Goal: Use online tool/utility: Use online tool/utility

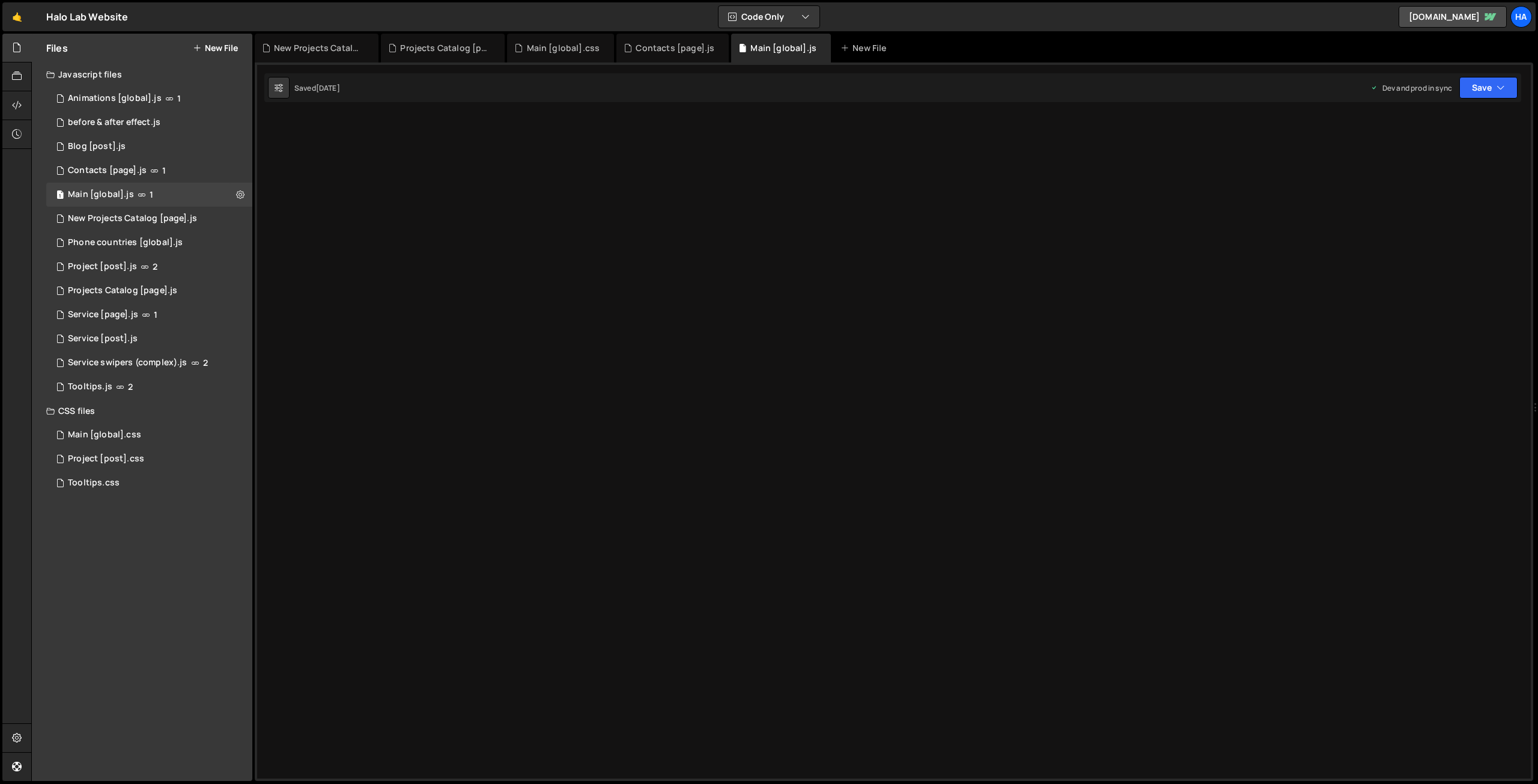
scroll to position [26435, 0]
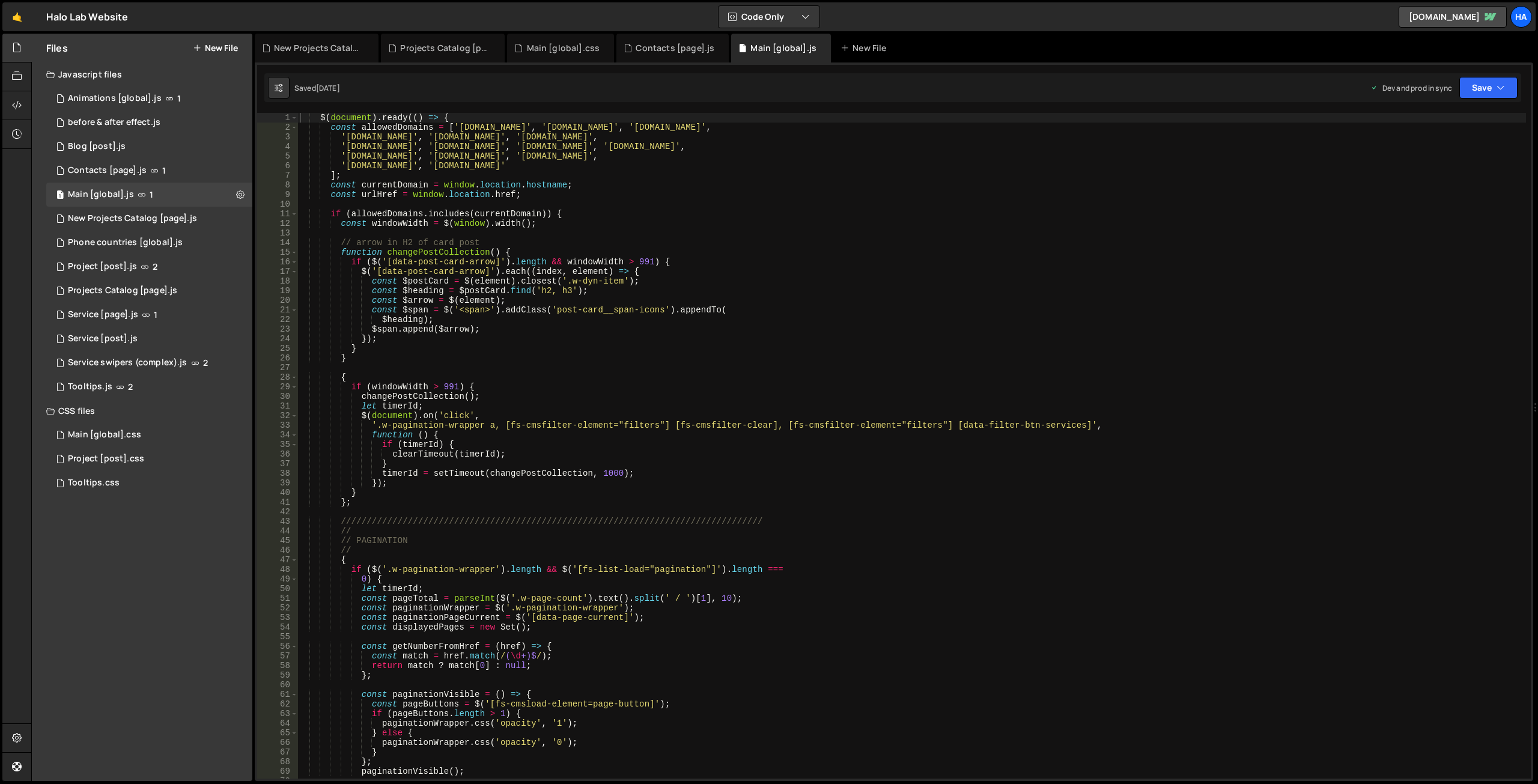
type textarea "if (allowedDomains.includes(currentDomain)) {"
click at [775, 209] on div "$ ( document ) . ready (( ) => { const allowedDomains = [ '[DOMAIN_NAME]' , '[D…" at bounding box center [911, 455] width 1228 height 685
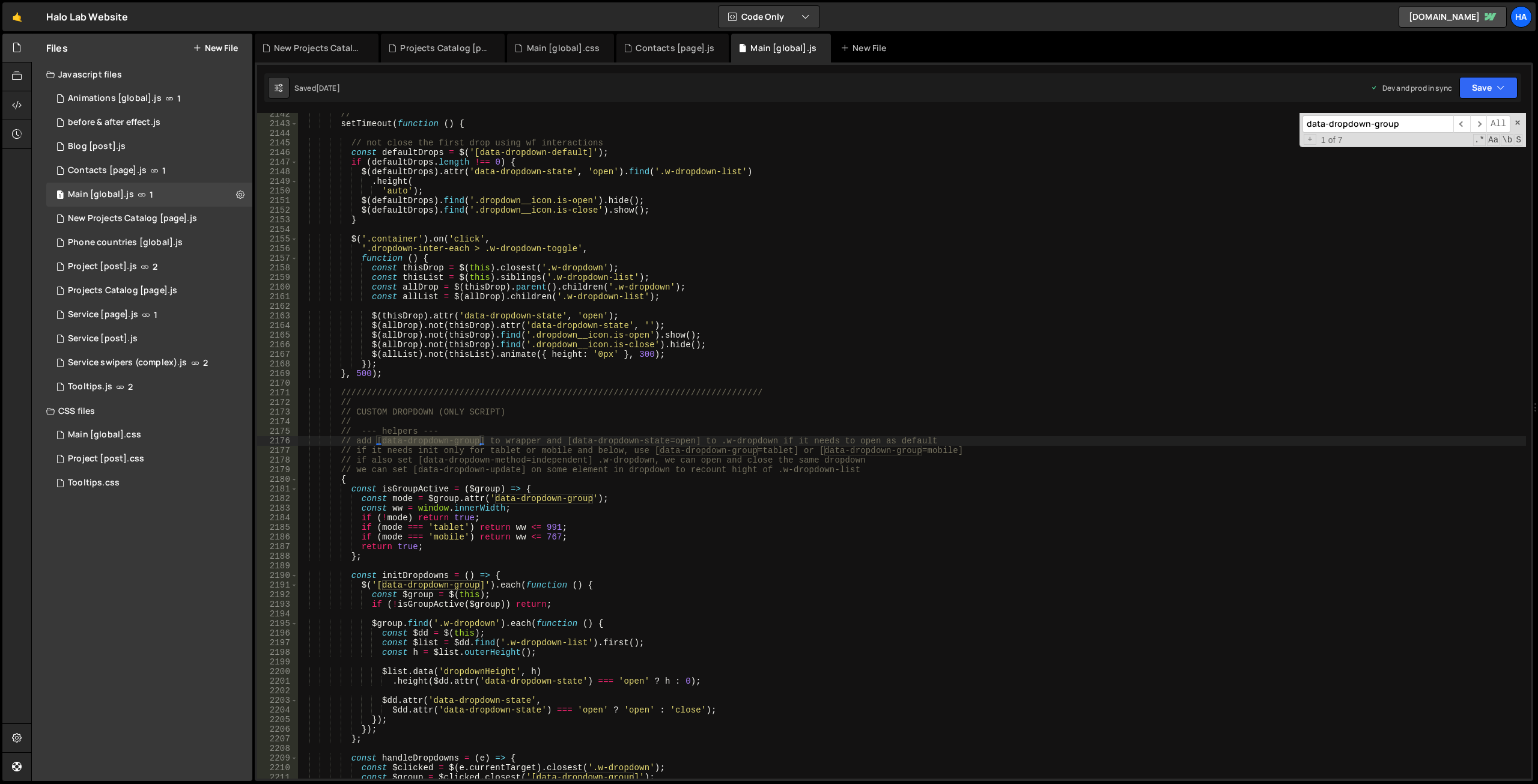
type input "data-dropdown-group"
click at [521, 48] on icon at bounding box center [518, 48] width 8 height 12
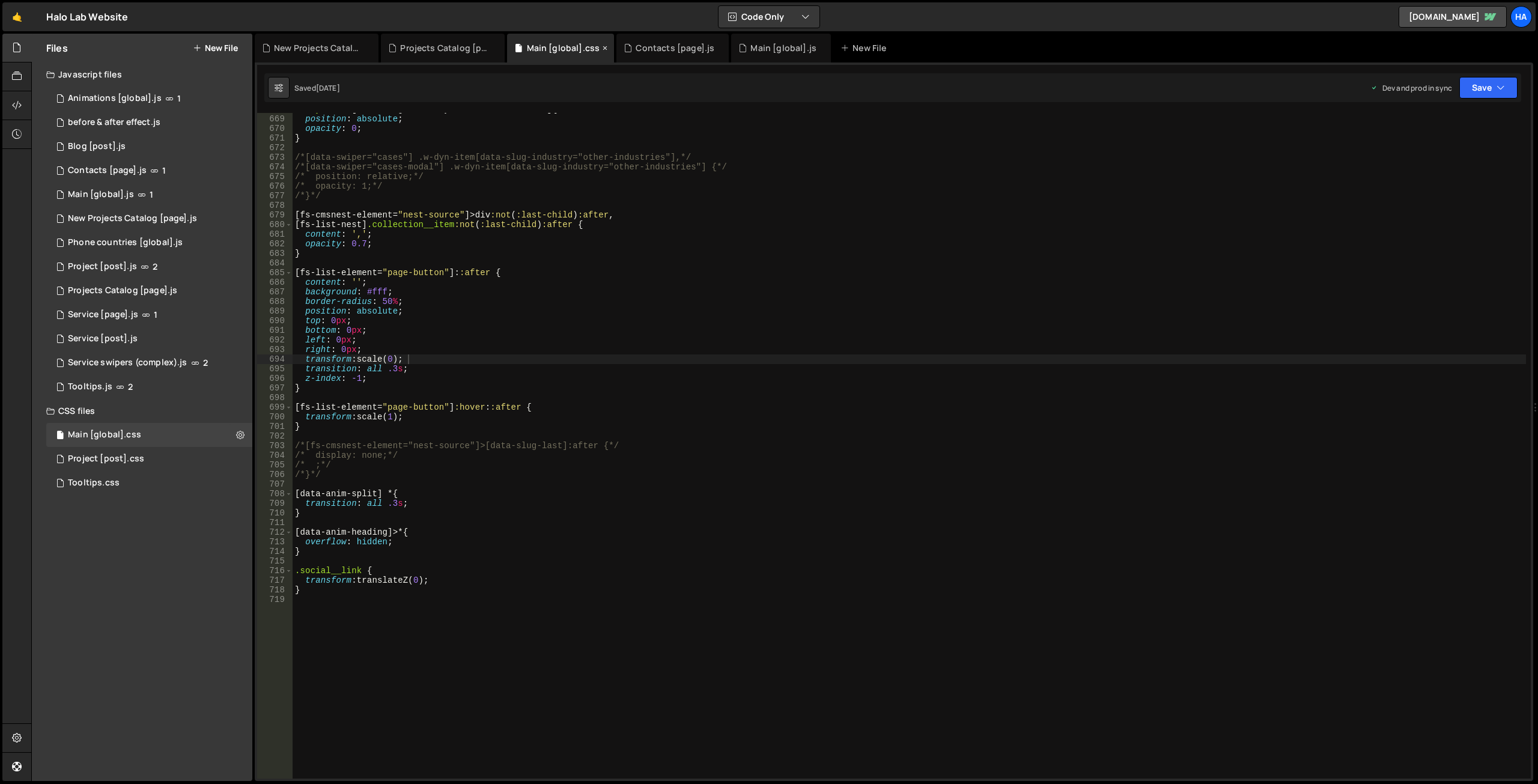
scroll to position [6419, 0]
type textarea "opacity: 0.7;"
click at [622, 241] on div ".w-dyn-item [ data-slug-industry = " other-industries " ] { position : absolute…" at bounding box center [909, 447] width 1233 height 685
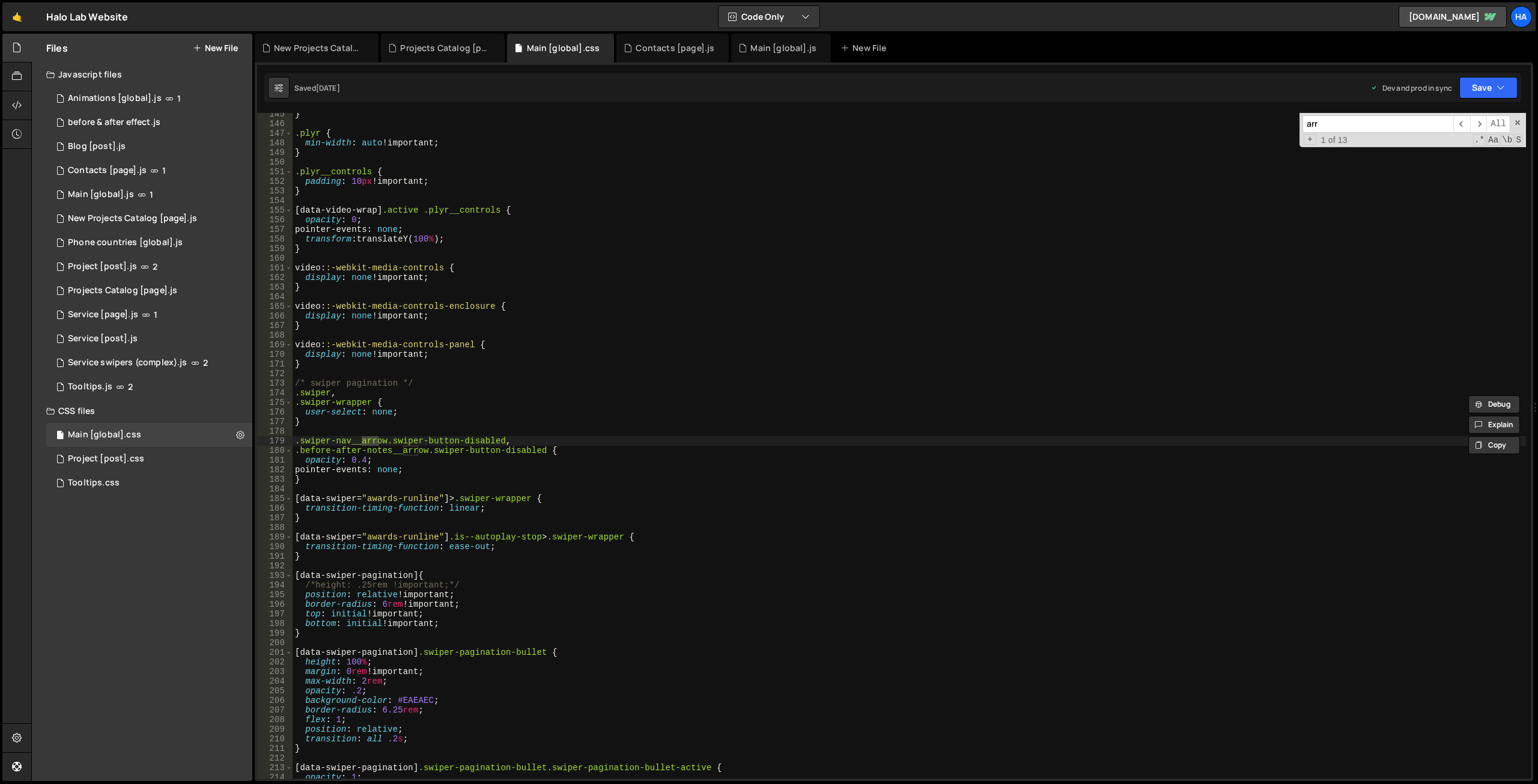
scroll to position [1388, 0]
type input "arrow"
click at [1483, 125] on span "​" at bounding box center [1478, 124] width 17 height 18
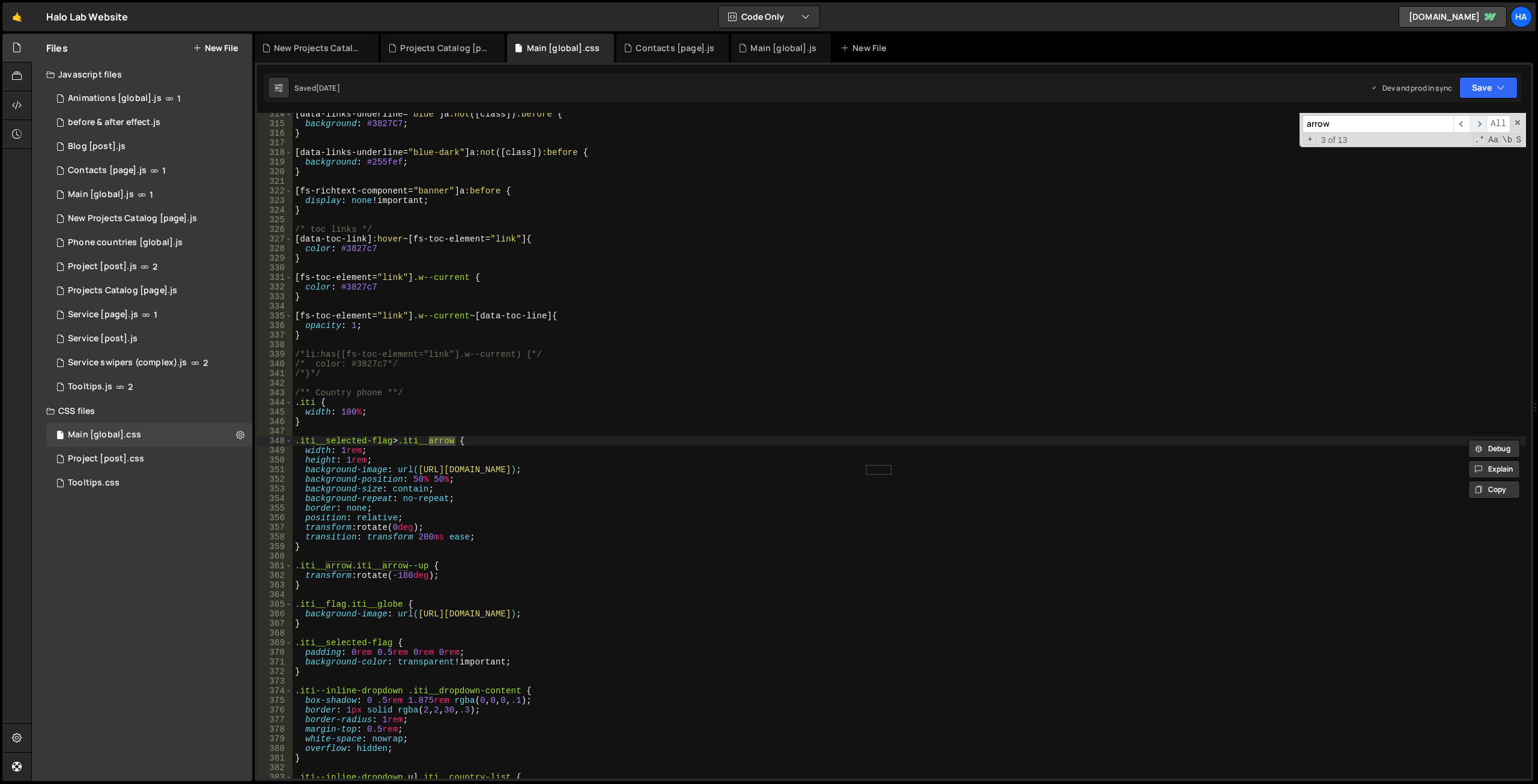
click at [1483, 125] on span "​" at bounding box center [1478, 124] width 17 height 18
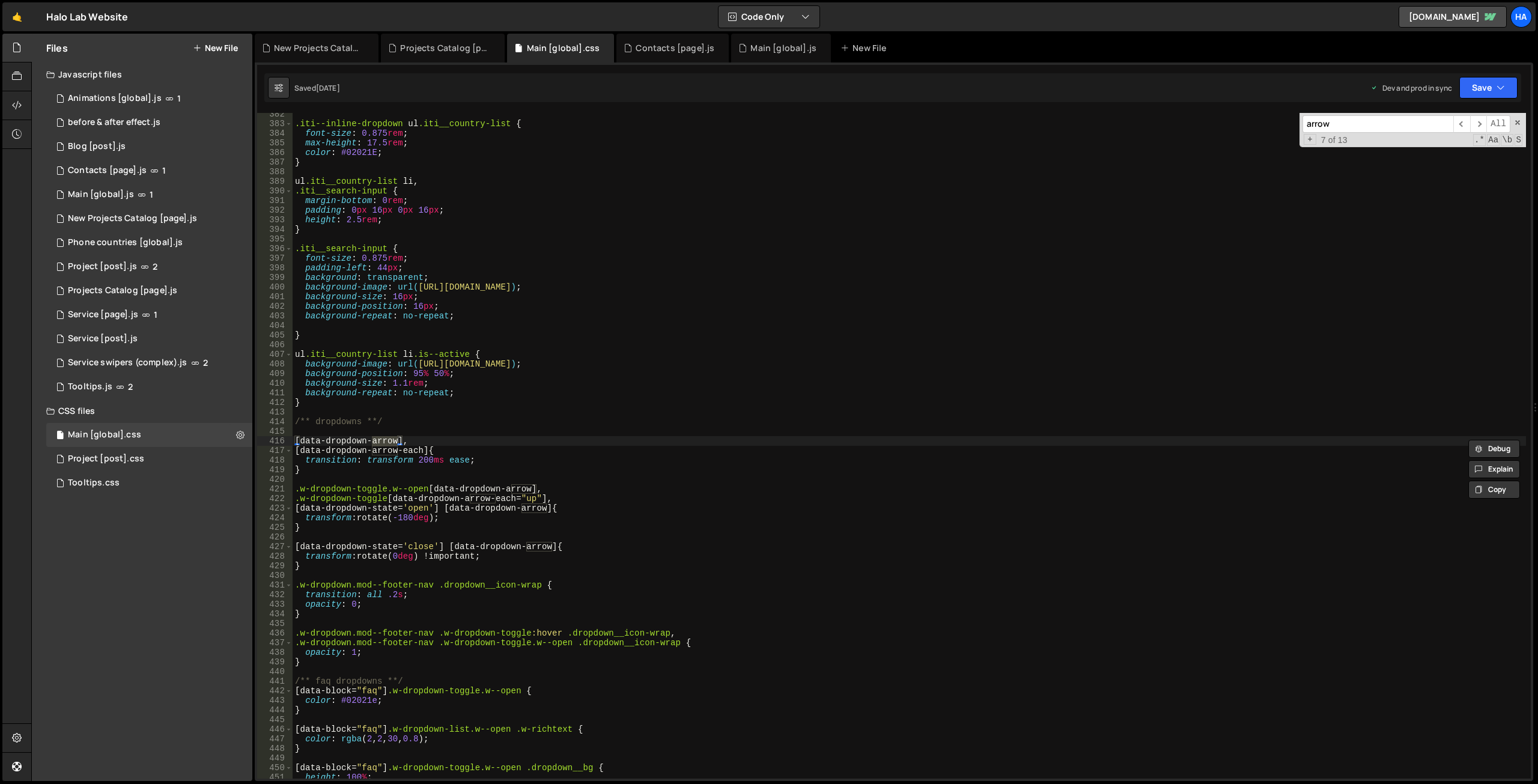
click at [328, 567] on div ".iti--inline-dropdown ul .iti__country-list { font-size : 0.875 rem ; max-heigh…" at bounding box center [909, 451] width 1233 height 685
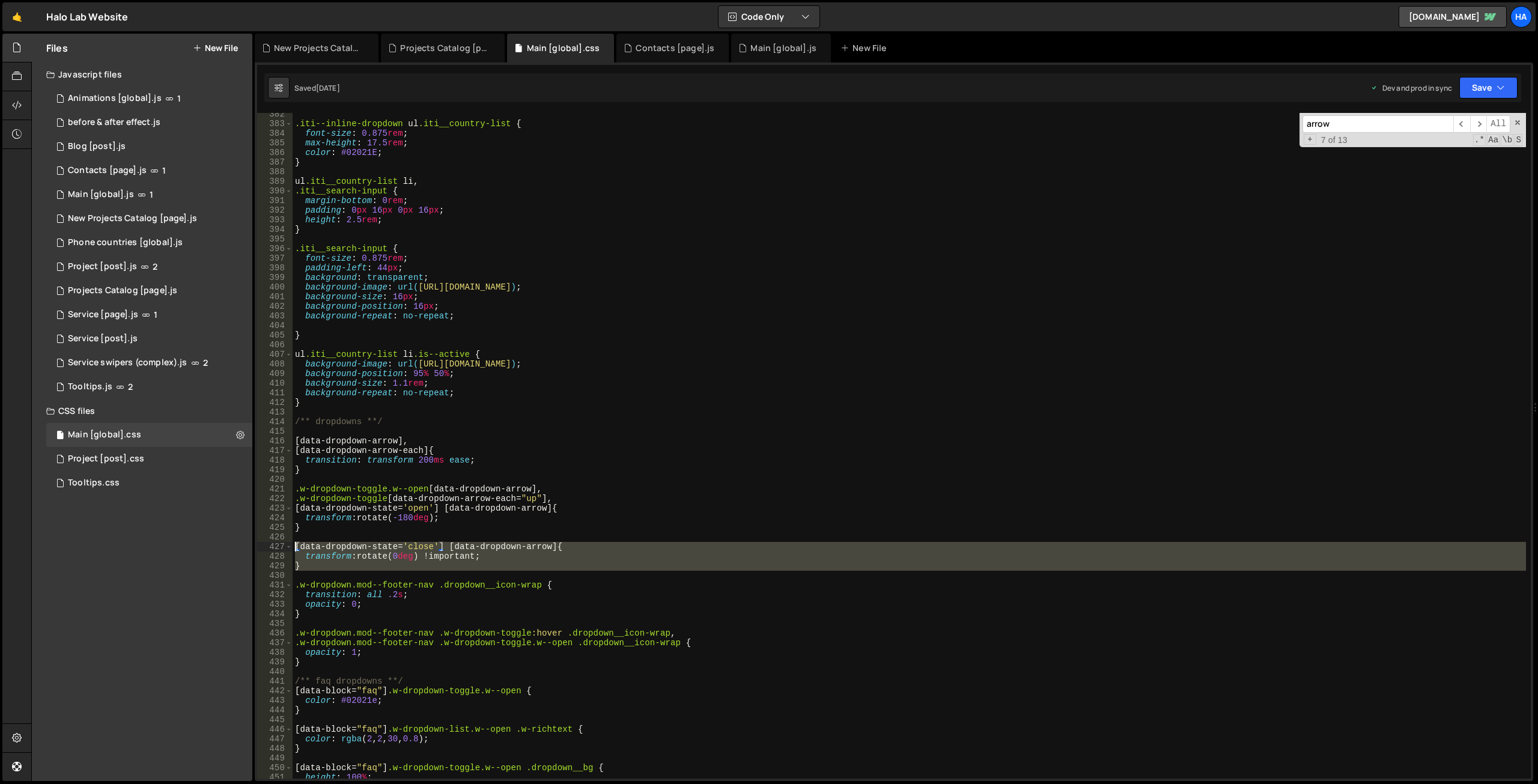
drag, startPoint x: 328, startPoint y: 570, endPoint x: 282, endPoint y: 545, distance: 52.4
click at [282, 545] on div "} 382 383 384 385 386 387 388 389 390 391 392 393 394 395 396 397 398 399 400 4…" at bounding box center [894, 445] width 1274 height 665
click at [321, 561] on div ".iti--inline-dropdown ul .iti__country-list { font-size : 0.875 rem ; max-heigh…" at bounding box center [909, 445] width 1233 height 665
type textarea "}"
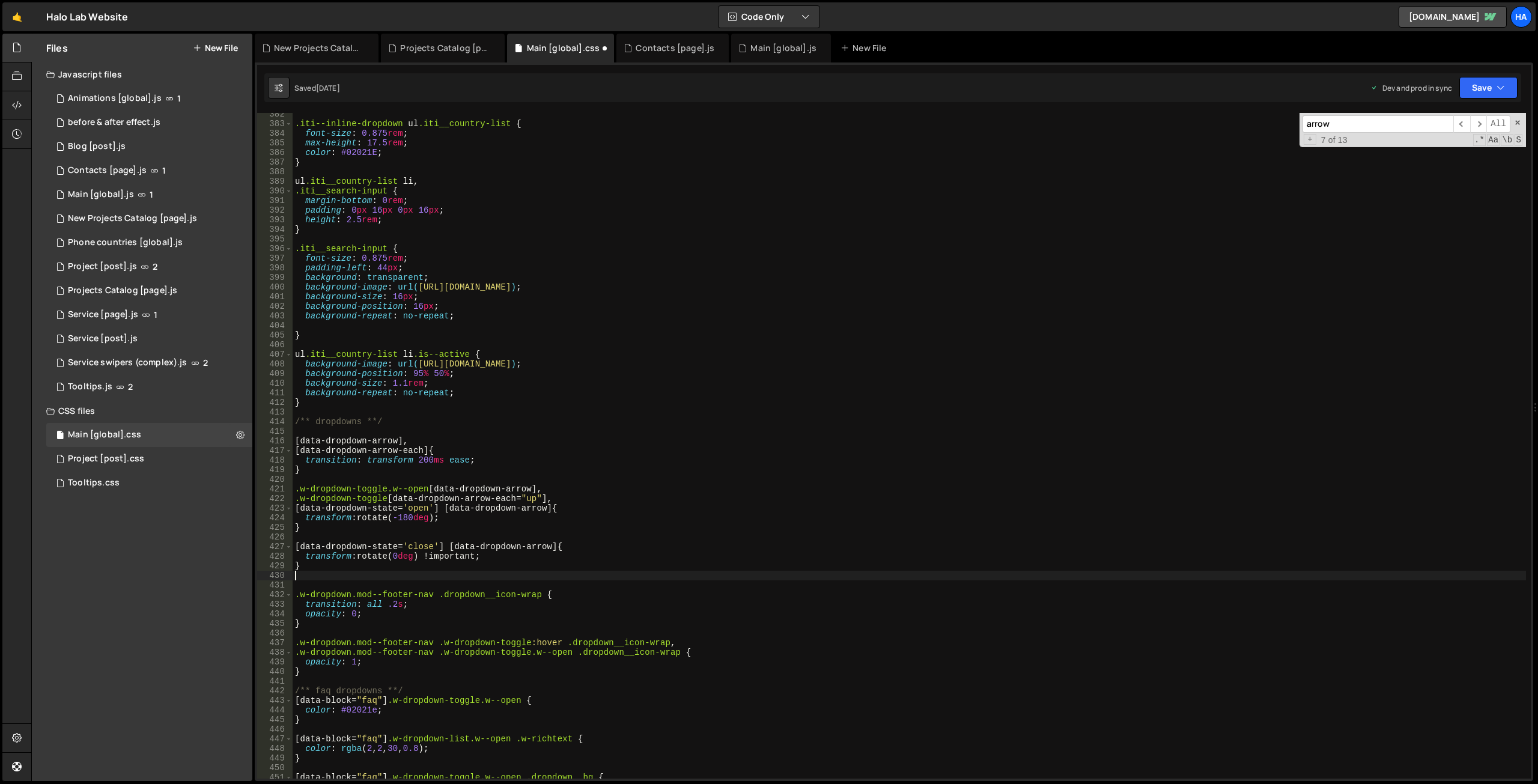
paste textarea "dropdown__icon"
click at [393, 563] on div ".iti--inline-dropdown ul .iti__country-list { font-size : 0.875 rem ; max-heigh…" at bounding box center [909, 451] width 1233 height 685
click at [401, 574] on div ".iti--inline-dropdown ul .iti__country-list { font-size : 0.875 rem ; max-heigh…" at bounding box center [909, 451] width 1233 height 685
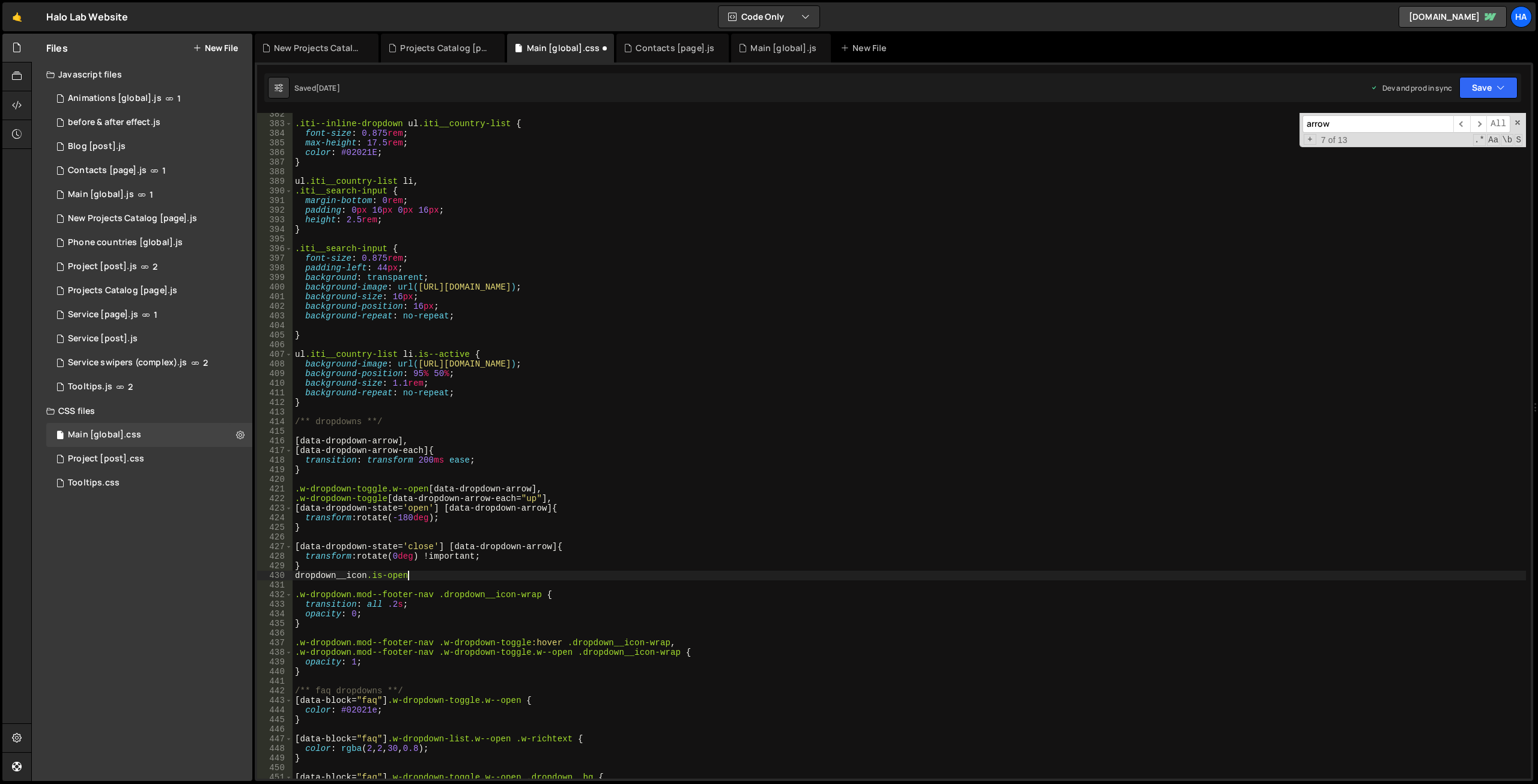
scroll to position [0, 7]
click at [294, 577] on div ".iti--inline-dropdown ul .iti__country-list { font-size : 0.875 rem ; max-heigh…" at bounding box center [909, 451] width 1233 height 685
click at [326, 567] on div ".iti--inline-dropdown ul .iti__country-list { font-size : 0.875 rem ; max-heigh…" at bounding box center [909, 451] width 1233 height 685
type textarea "}"
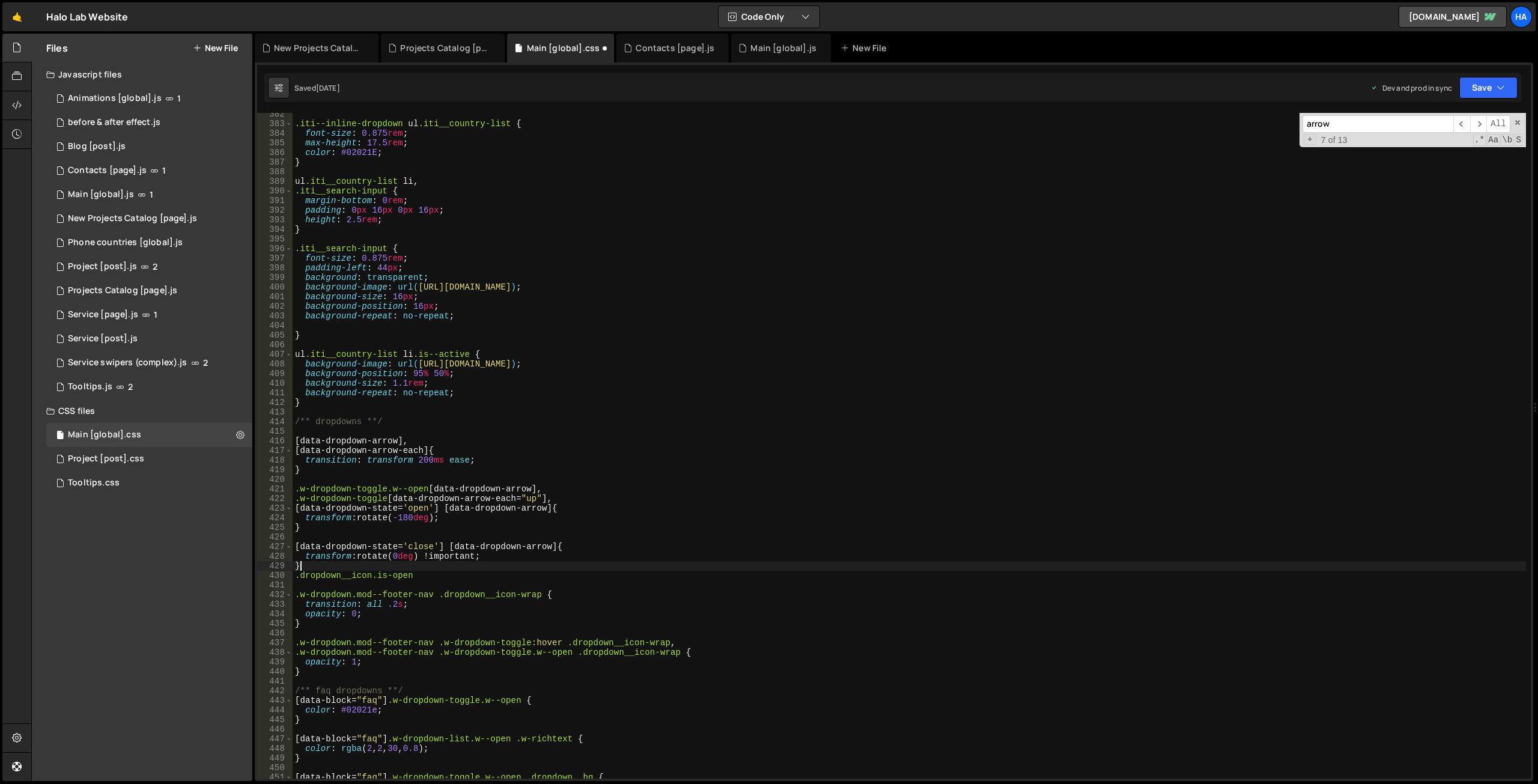
scroll to position [0, 0]
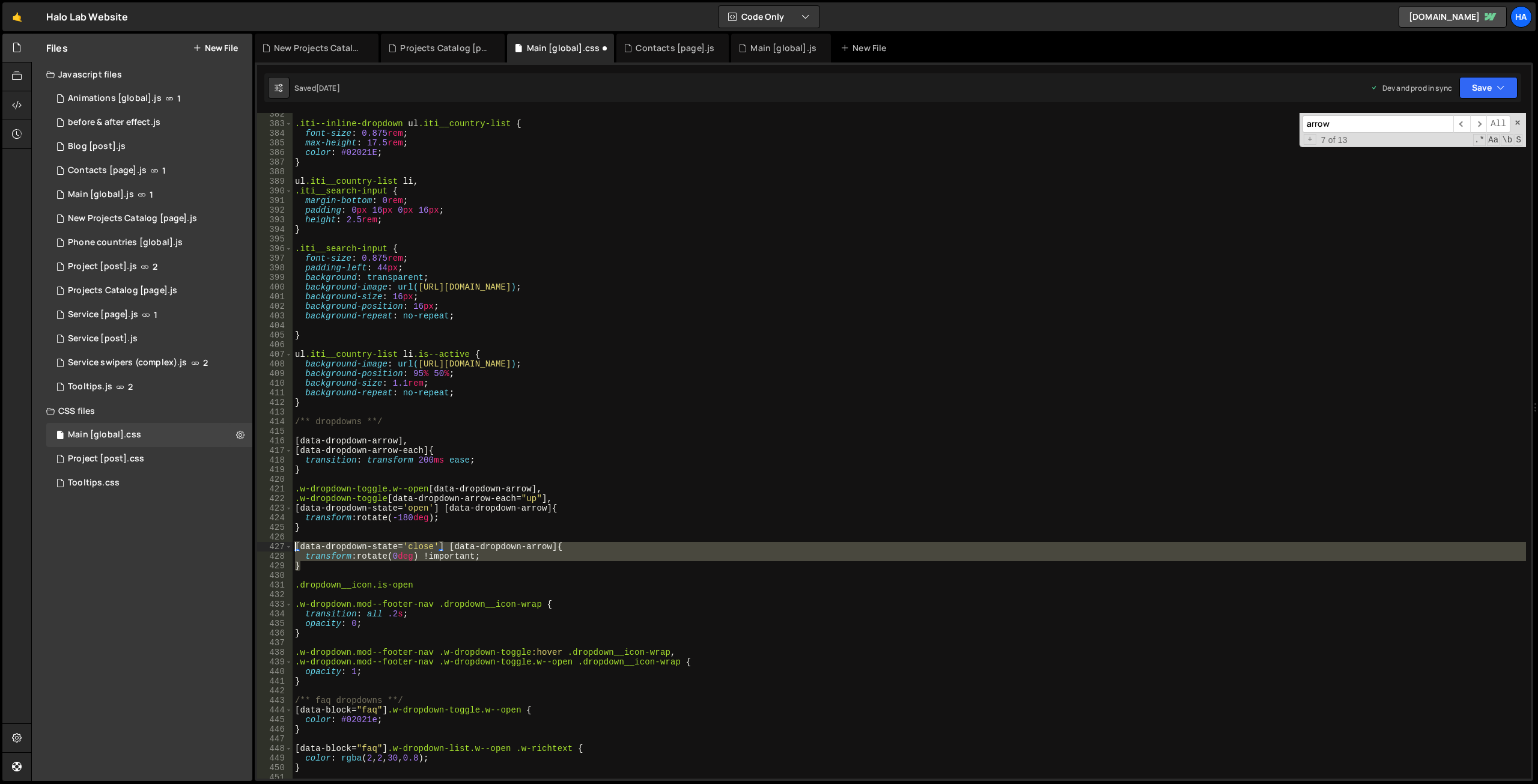
drag, startPoint x: 318, startPoint y: 568, endPoint x: 280, endPoint y: 545, distance: 44.4
click at [280, 545] on div "382 383 384 385 386 387 388 389 390 391 392 393 394 395 396 397 398 399 400 401…" at bounding box center [894, 445] width 1274 height 665
click at [313, 569] on div ".iti--inline-dropdown ul .iti__country-list { font-size : 0.875 rem ; max-heigh…" at bounding box center [909, 445] width 1233 height 665
type textarea "}"
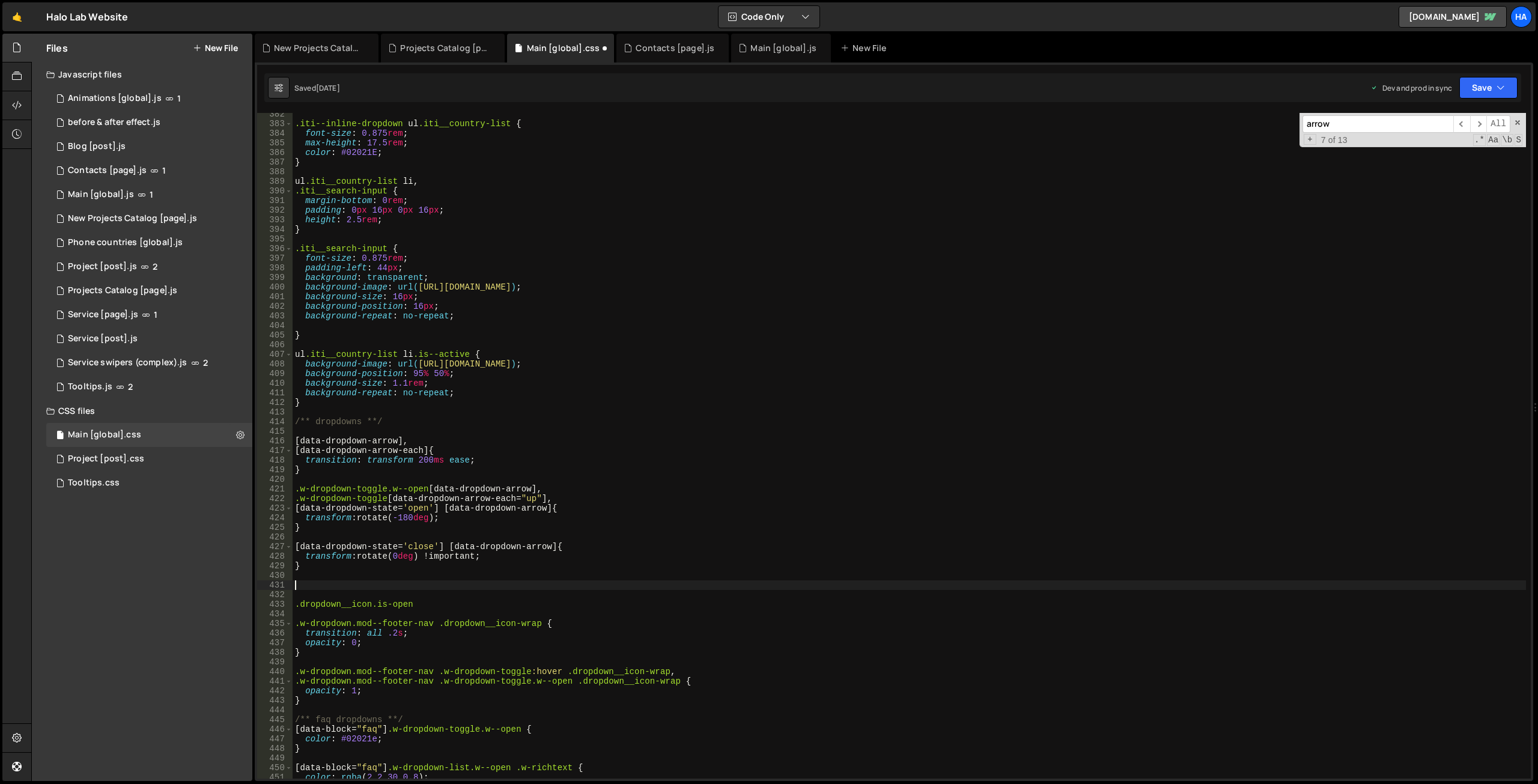
paste textarea "}"
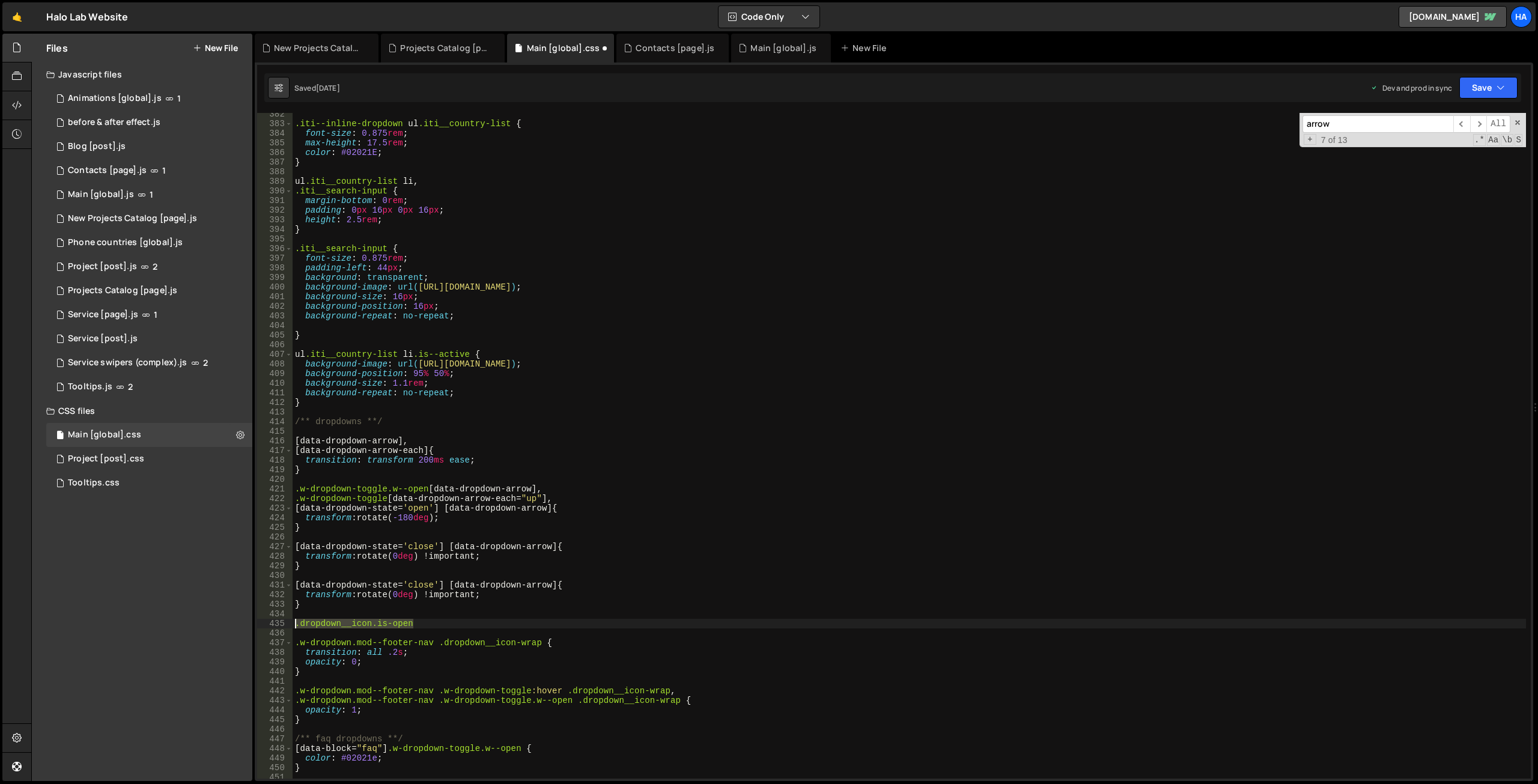
drag, startPoint x: 420, startPoint y: 623, endPoint x: 281, endPoint y: 621, distance: 139.0
click at [281, 621] on div "} 382 383 384 385 386 387 388 389 390 391 392 393 394 395 396 397 398 399 400 4…" at bounding box center [894, 445] width 1274 height 665
type textarea ".dropdown__icon.is-open"
drag, startPoint x: 543, startPoint y: 585, endPoint x: 449, endPoint y: 585, distance: 94.0
click at [449, 585] on div ".iti--inline-dropdown ul .iti__country-list { font-size : 0.875 rem ; max-heigh…" at bounding box center [909, 451] width 1233 height 685
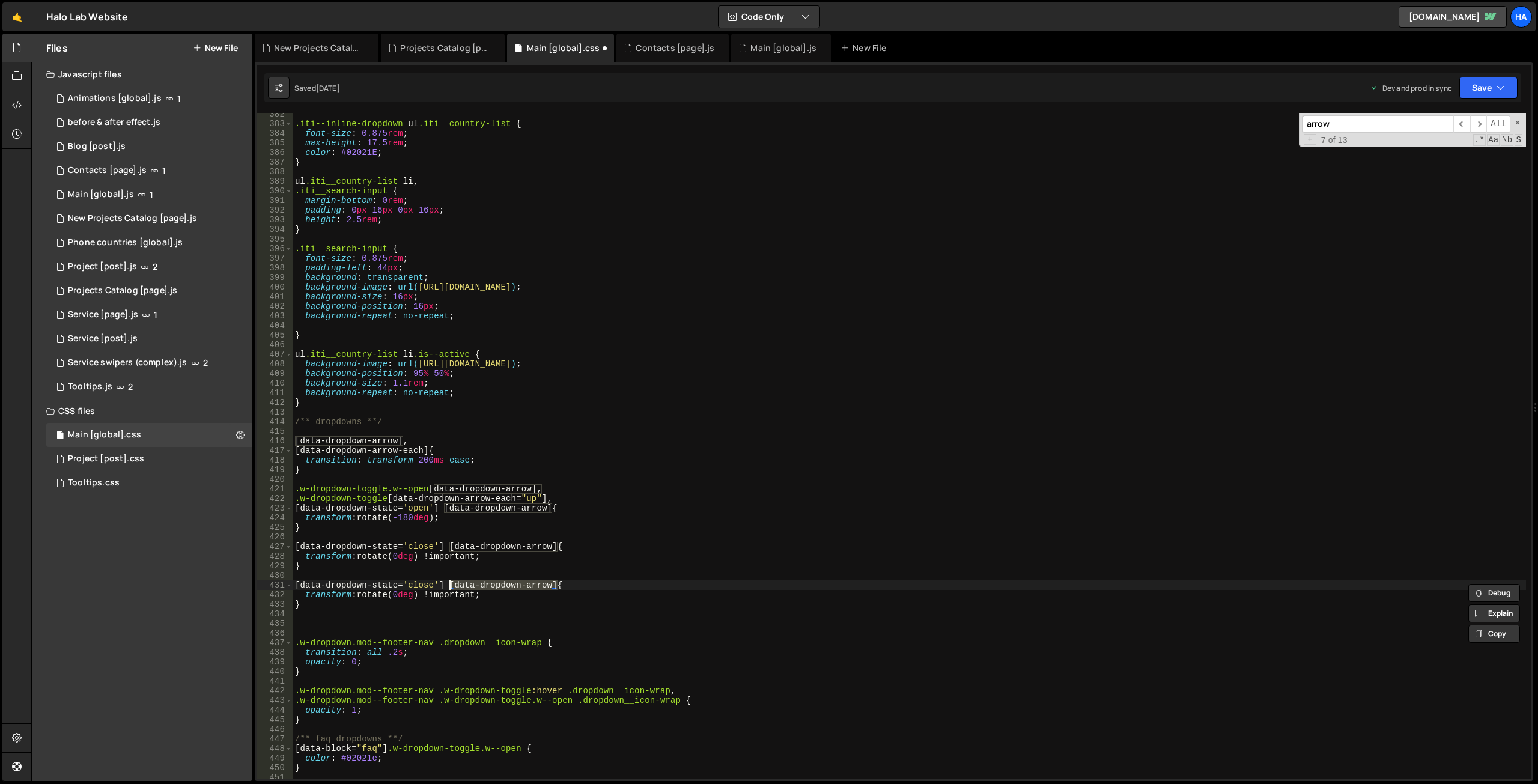
paste textarea ".dropdown__icon.is-open"
drag, startPoint x: 497, startPoint y: 592, endPoint x: 310, endPoint y: 595, distance: 187.0
click at [308, 594] on div ".iti--inline-dropdown ul .iti__country-list { font-size : 0.875 rem ; max-heigh…" at bounding box center [909, 451] width 1233 height 685
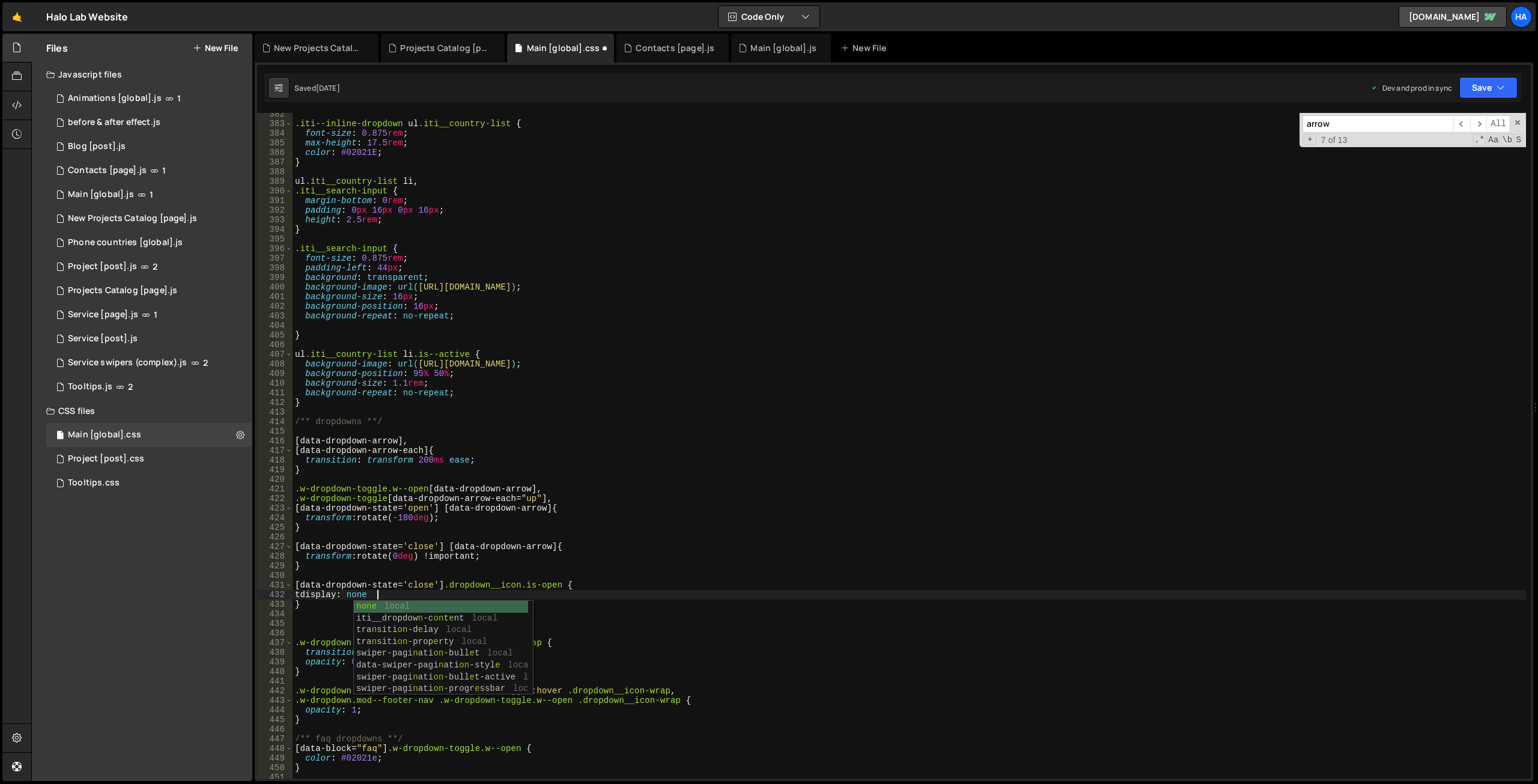
scroll to position [0, 5]
click at [420, 585] on div ".iti--inline-dropdown ul .iti__country-list { font-size : 0.875 rem ; max-heigh…" at bounding box center [909, 451] width 1233 height 685
click at [540, 511] on div ".iti--inline-dropdown ul .iti__country-list { font-size : 0.875 rem ; max-heigh…" at bounding box center [909, 451] width 1233 height 685
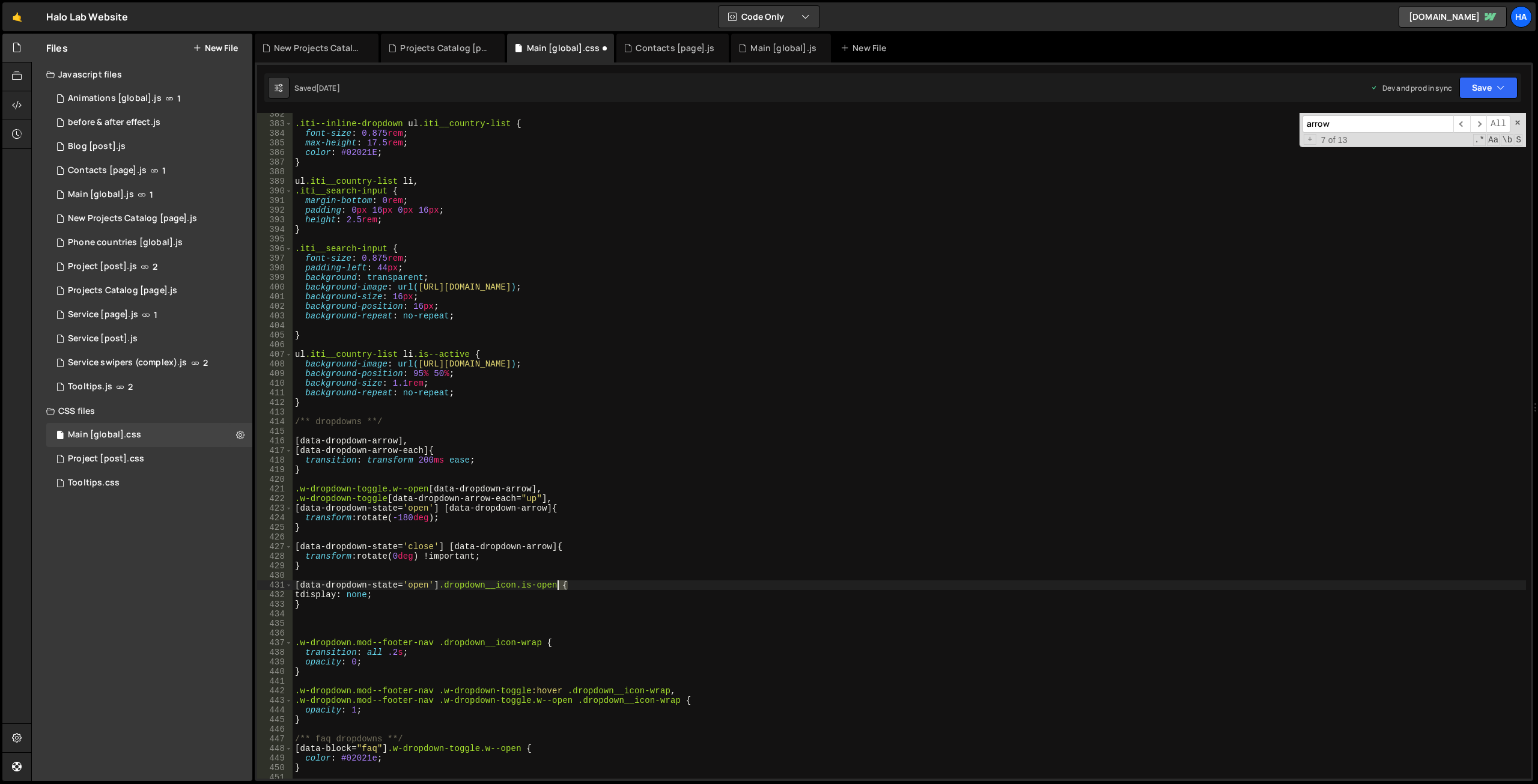
drag, startPoint x: 565, startPoint y: 585, endPoint x: 555, endPoint y: 585, distance: 10.0
click at [555, 585] on div ".iti--inline-dropdown ul .iti__country-list { font-size : 0.875 rem ; max-heigh…" at bounding box center [909, 451] width 1233 height 685
click at [332, 600] on div ".iti--inline-dropdown ul .iti__country-list { font-size : 0.875 rem ; max-heigh…" at bounding box center [909, 451] width 1233 height 685
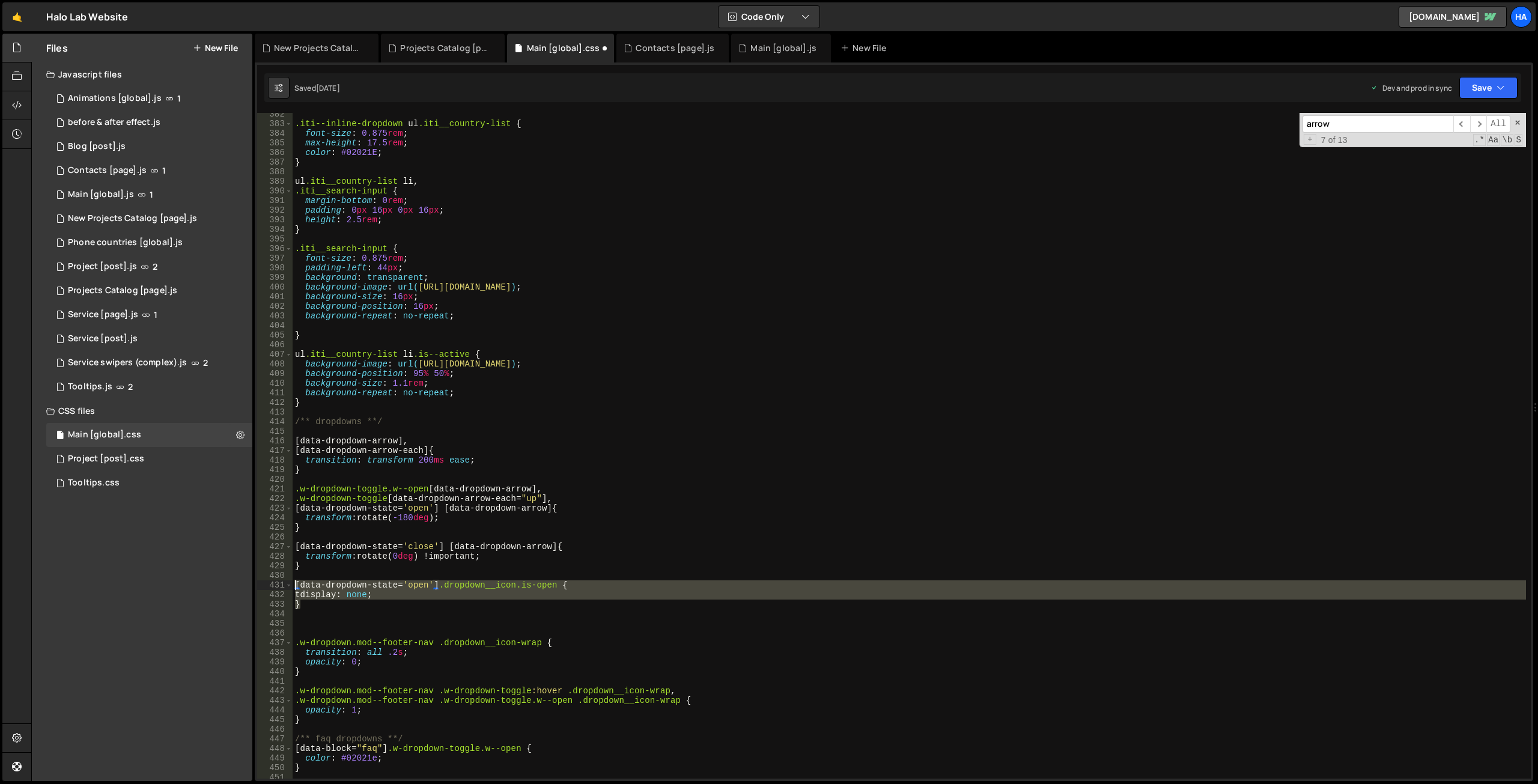
drag, startPoint x: 308, startPoint y: 604, endPoint x: 292, endPoint y: 587, distance: 23.3
click at [292, 587] on div "} 382 383 384 385 386 387 388 389 390 391 392 393 394 395 396 397 398 399 400 4…" at bounding box center [894, 445] width 1274 height 665
click at [303, 604] on div ".iti--inline-dropdown ul .iti__country-list { font-size : 0.875 rem ; max-heigh…" at bounding box center [909, 445] width 1233 height 665
type textarea "}"
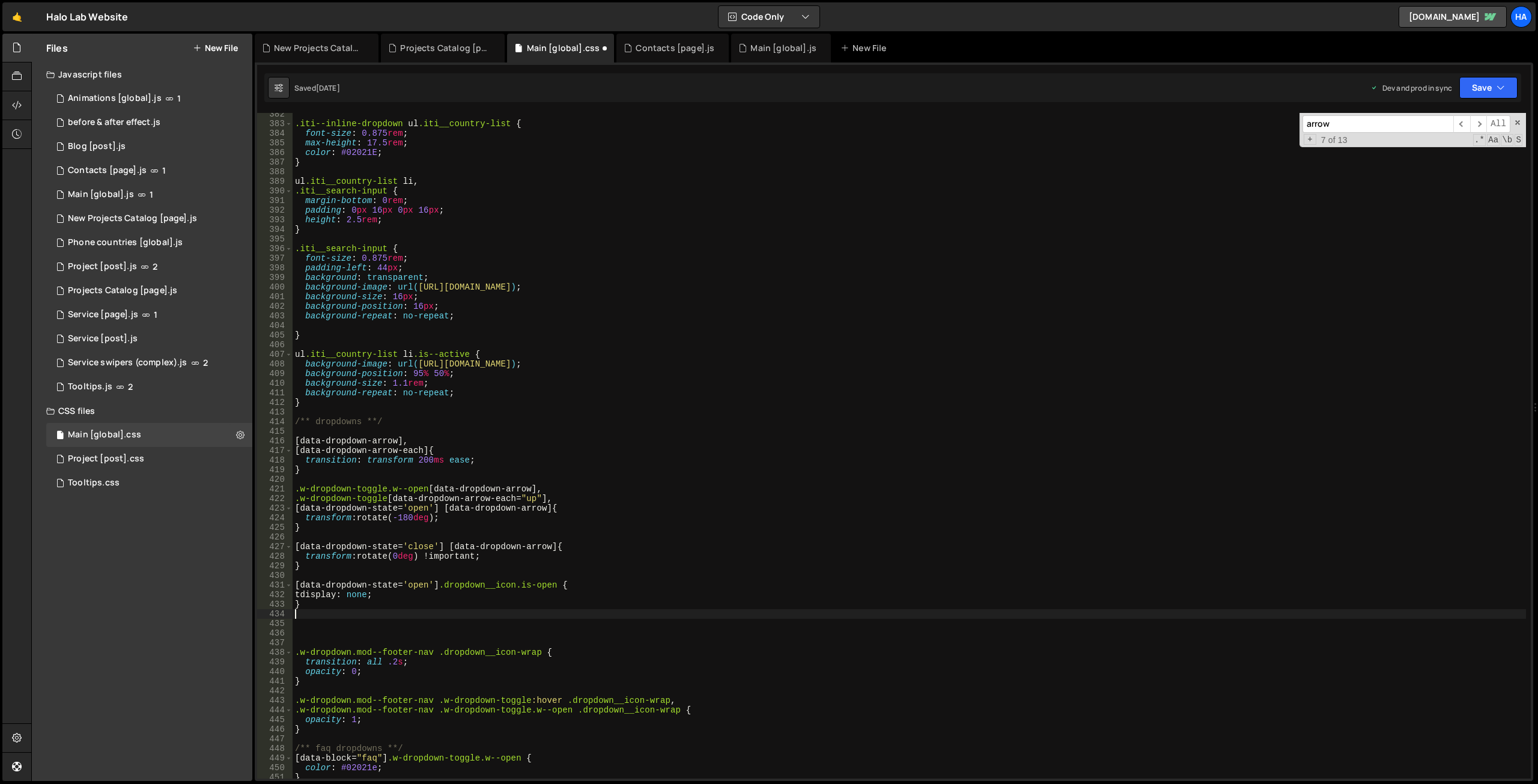
paste textarea "}"
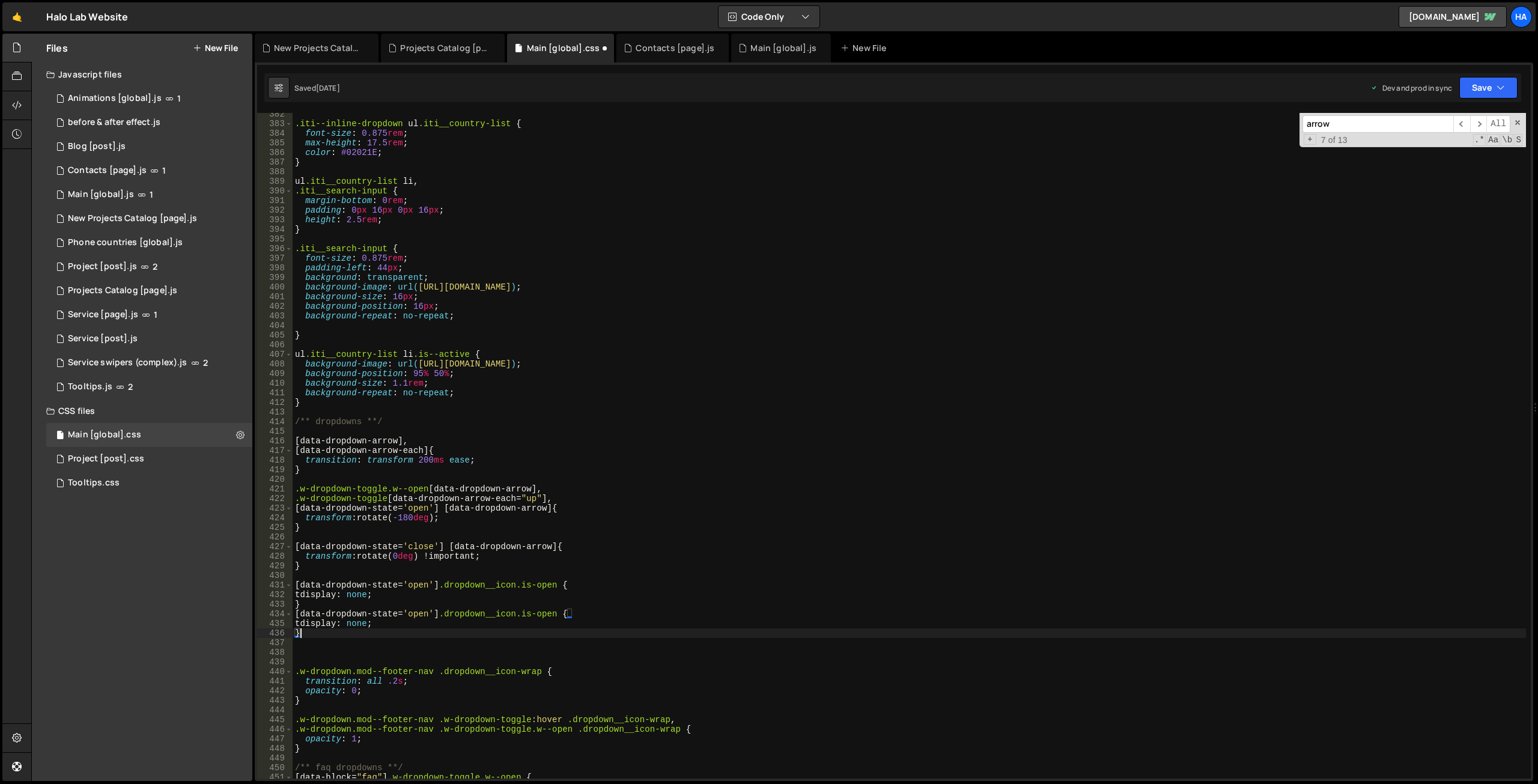
click at [554, 615] on div ".iti--inline-dropdown ul .iti__country-list { font-size : 0.875 rem ; max-heigh…" at bounding box center [909, 451] width 1233 height 685
click at [368, 623] on div ".iti--inline-dropdown ul .iti__country-list { font-size : 0.875 rem ; max-heigh…" at bounding box center [909, 451] width 1233 height 685
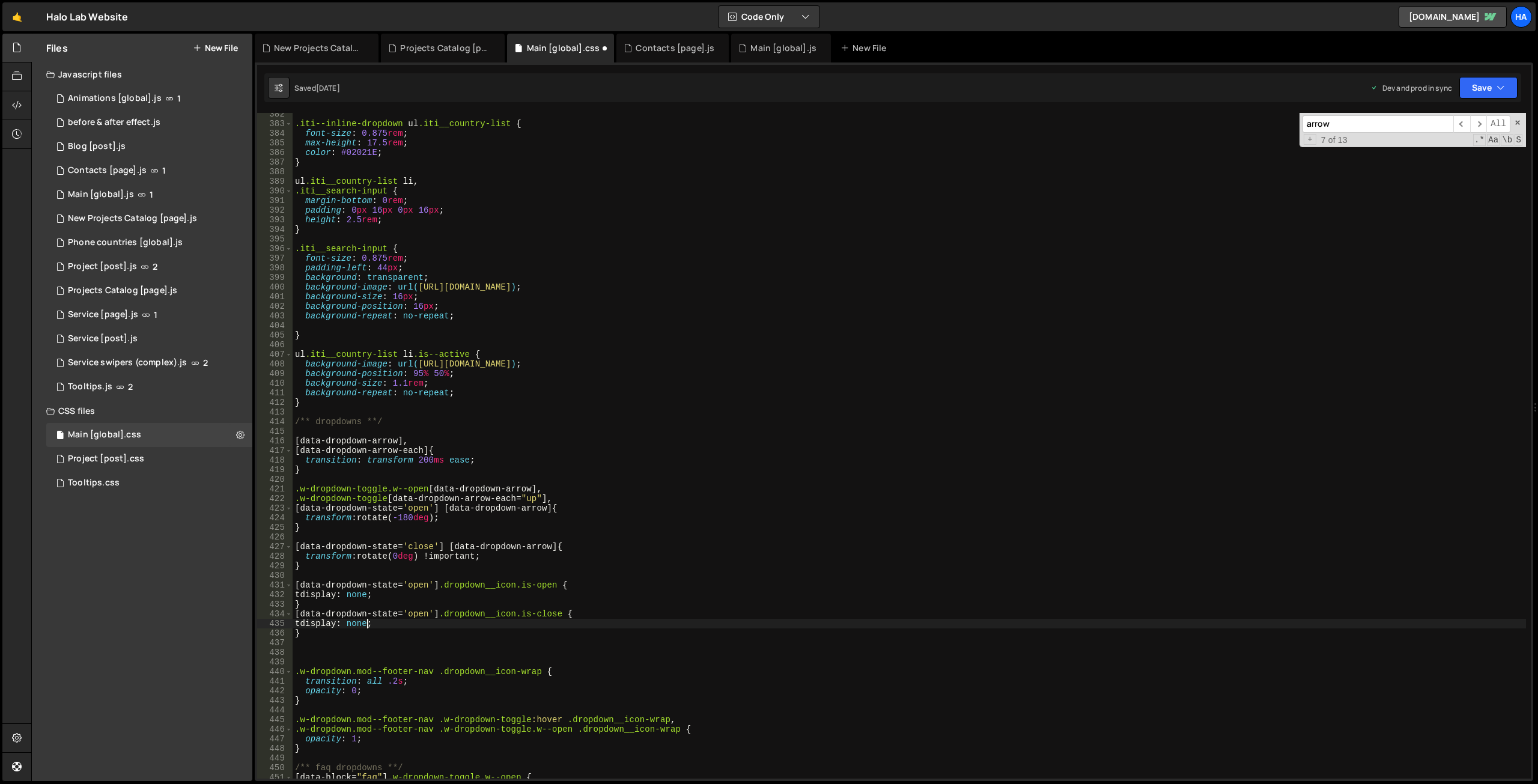
click at [368, 623] on div ".iti--inline-dropdown ul .iti__country-list { font-size : 0.875 rem ; max-heigh…" at bounding box center [909, 451] width 1233 height 685
click at [390, 637] on div "blo ck local Blo g [post] Import Blog [post].js data- blo ck local we b f lo w …" at bounding box center [441, 688] width 174 height 118
click at [404, 583] on div ".iti--inline-dropdown ul .iti__country-list { font-size : 0.875 rem ; max-heigh…" at bounding box center [909, 451] width 1233 height 685
click at [310, 621] on div ".iti--inline-dropdown ul .iti__country-list { font-size : 0.875 rem ; max-heigh…" at bounding box center [909, 451] width 1233 height 685
click at [308, 592] on div ".iti--inline-dropdown ul .iti__country-list { font-size : 0.875 rem ; max-heigh…" at bounding box center [909, 451] width 1233 height 685
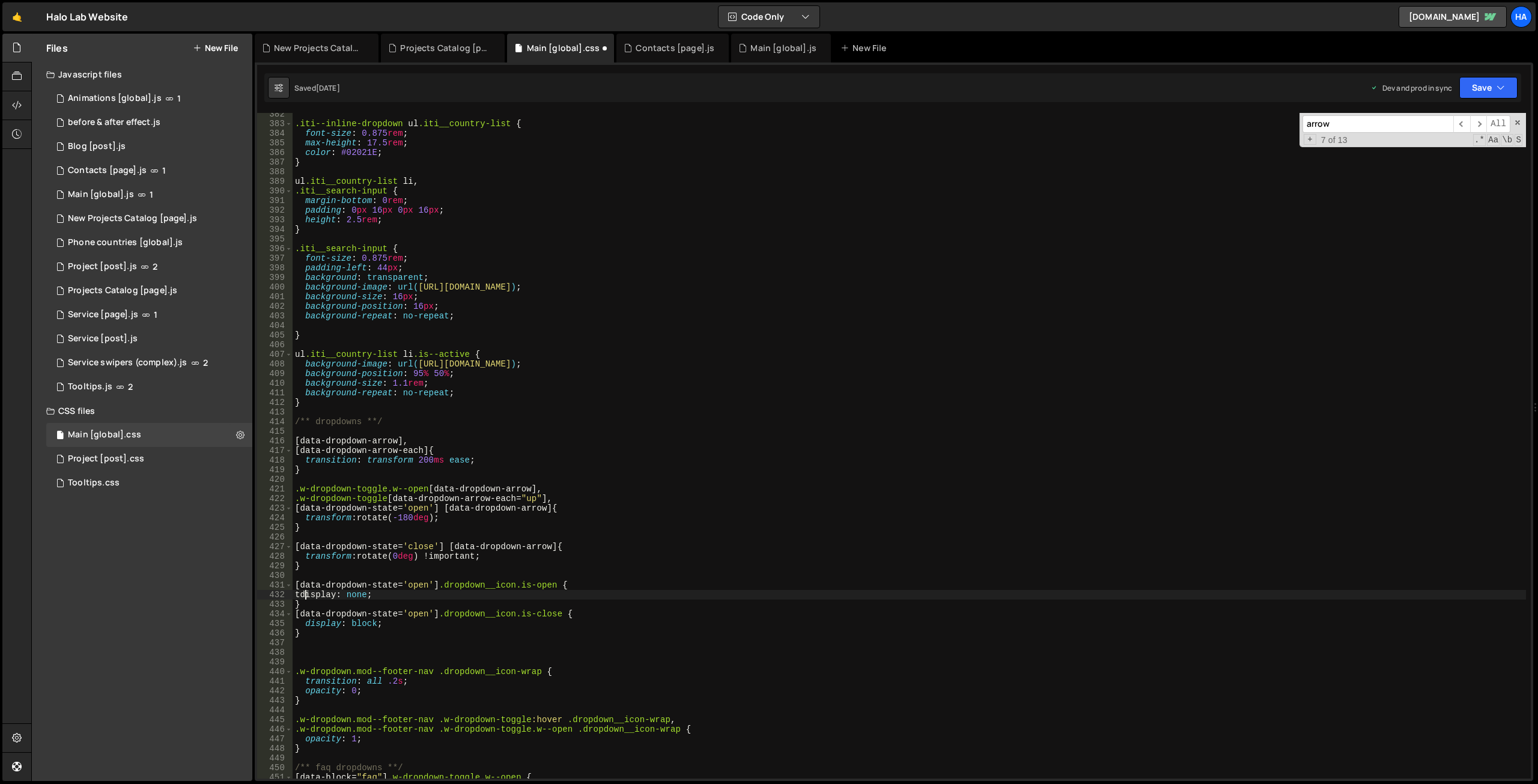
type textarea "display: none;"
click at [415, 539] on div ".iti--inline-dropdown ul .iti__country-list { font-size : 0.875 rem ; max-heigh…" at bounding box center [909, 451] width 1233 height 685
click at [598, 564] on div ".iti--inline-dropdown ul .iti__country-list { font-size : 0.875 rem ; max-heigh…" at bounding box center [909, 451] width 1233 height 685
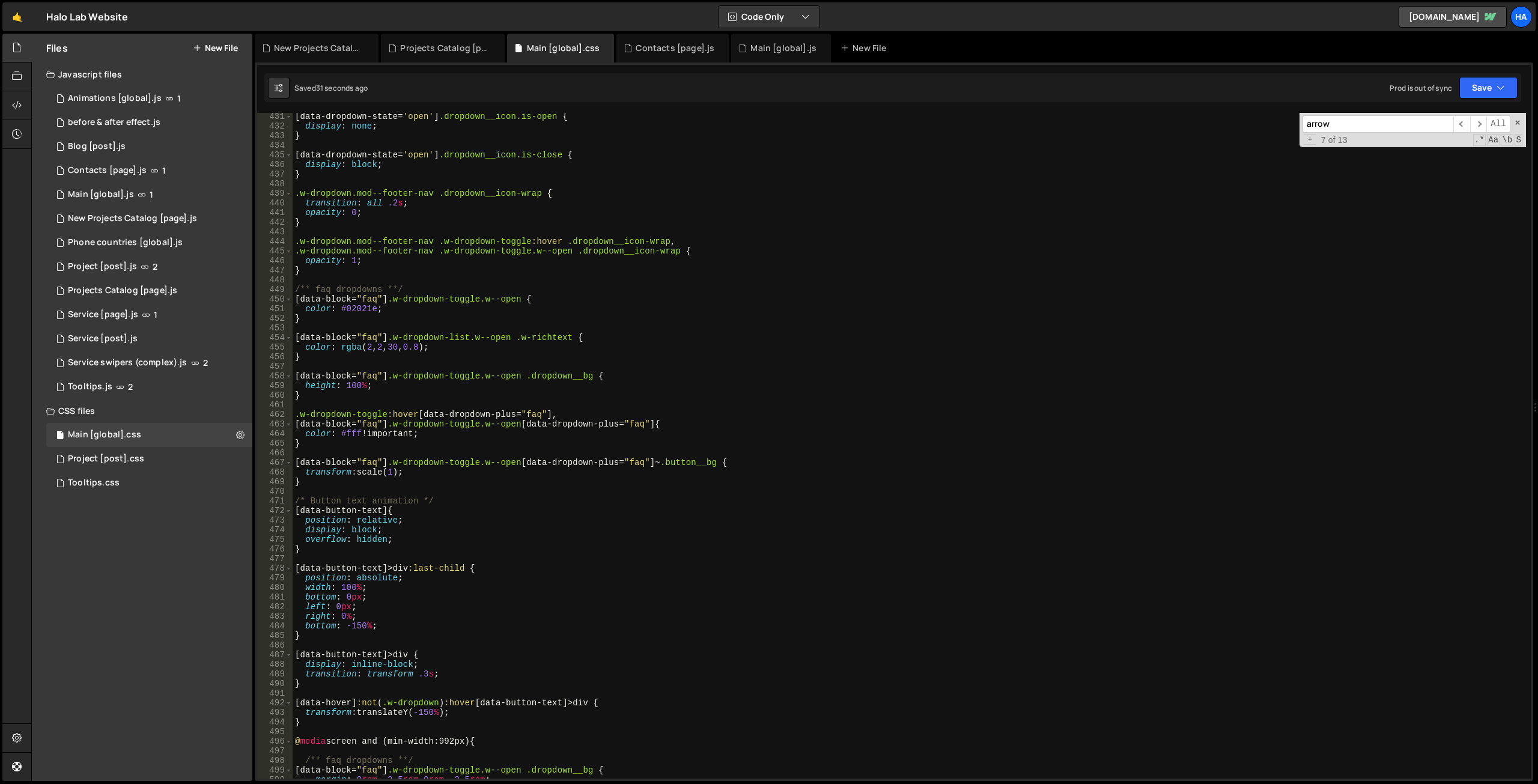
scroll to position [4206, 0]
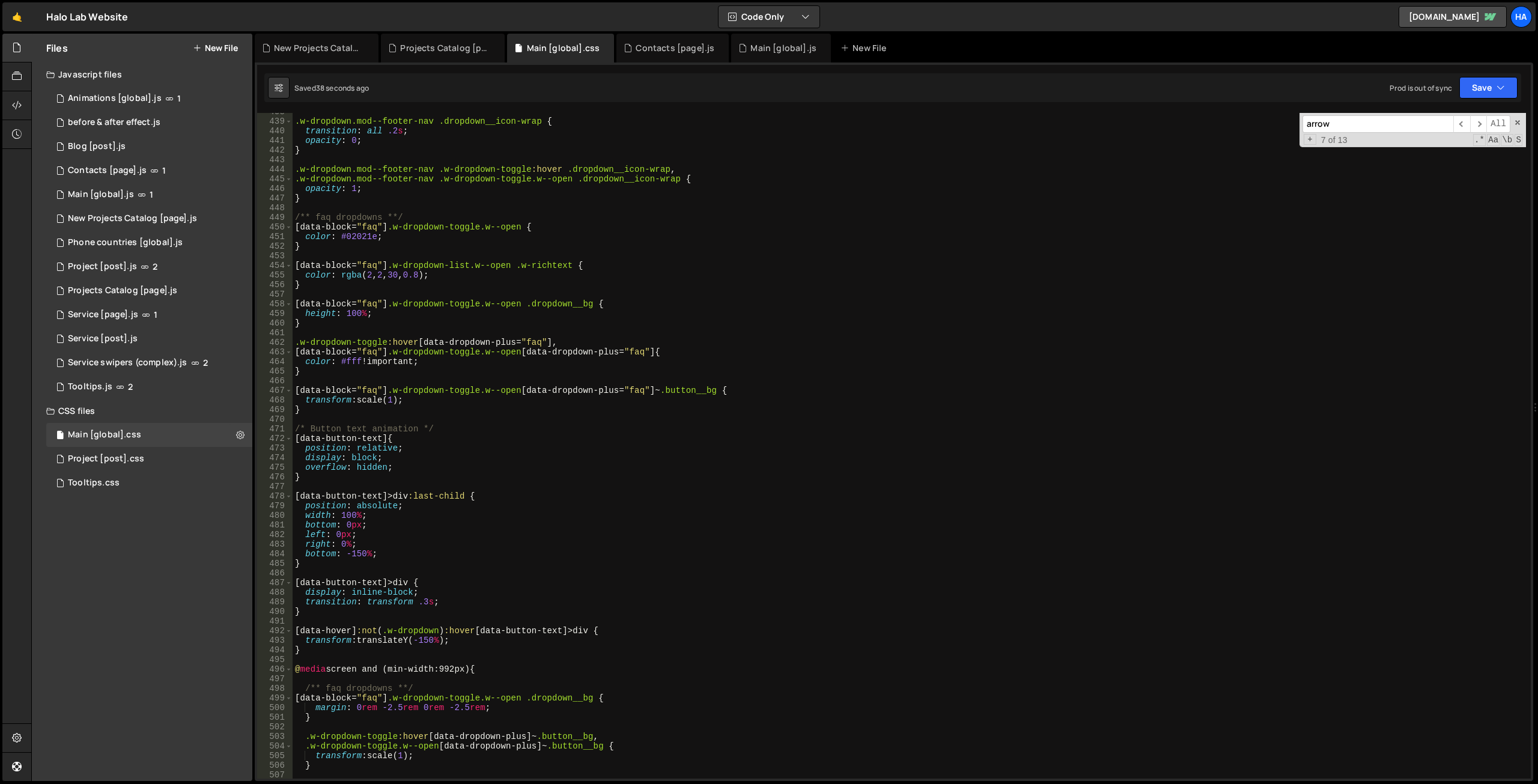
click at [1228, 262] on div ".w-dropdown.mod--footer-nav .dropdown__icon-wrap { transition : all .2 s ; opac…" at bounding box center [909, 450] width 1233 height 685
type textarea "[data-block="faq"] .w-dropdown-list.w--open .w-richtext {"
click at [1505, 79] on button "Save" at bounding box center [1488, 88] width 59 height 21
click at [1438, 163] on div "Saved [DATE]" at bounding box center [1448, 169] width 125 height 14
